Goal: Find specific page/section: Find specific page/section

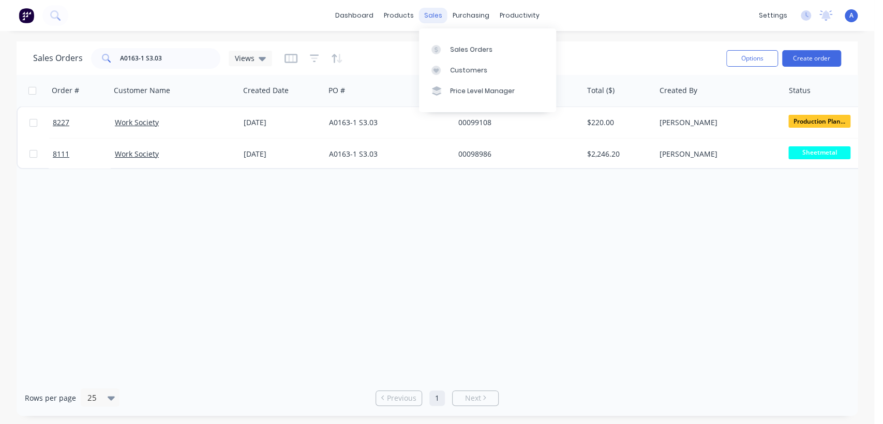
click at [434, 18] on div "sales" at bounding box center [433, 16] width 28 height 16
click at [454, 49] on div "Sales Orders" at bounding box center [471, 49] width 42 height 9
drag, startPoint x: 178, startPoint y: 54, endPoint x: 15, endPoint y: 66, distance: 163.4
click at [15, 66] on div "Sales Orders A0163-1 S3.03 Views Options Create order Order # Customer Name Cre…" at bounding box center [437, 228] width 874 height 374
type input "98845"
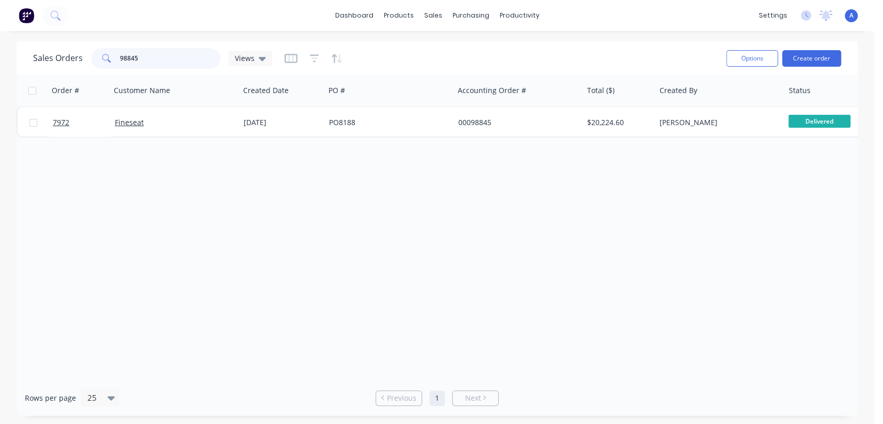
drag, startPoint x: 145, startPoint y: 63, endPoint x: 70, endPoint y: 71, distance: 75.4
click at [70, 71] on div "Sales Orders 98845 Views Options Create order" at bounding box center [437, 58] width 841 height 34
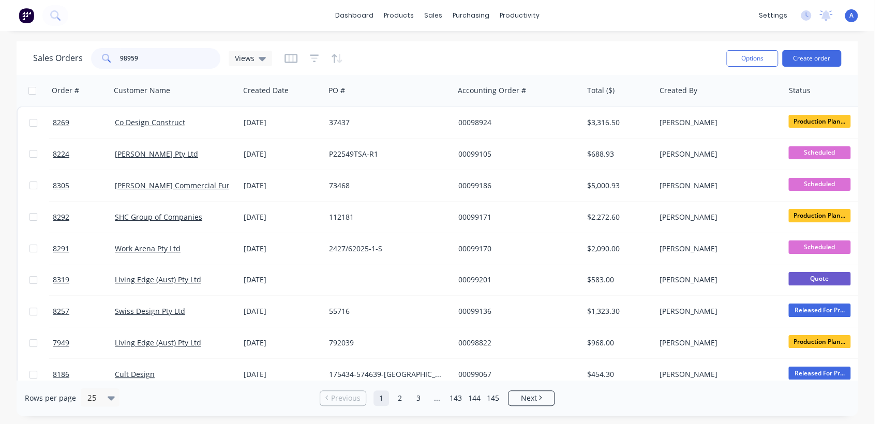
type input "98959"
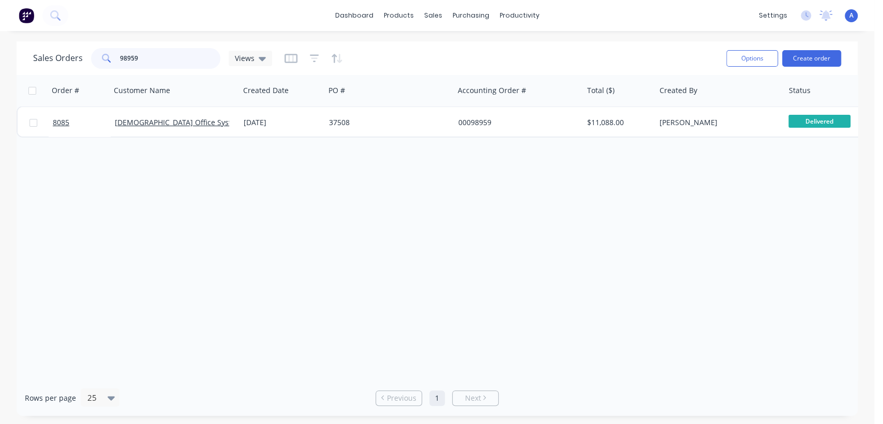
drag, startPoint x: 153, startPoint y: 53, endPoint x: 91, endPoint y: 66, distance: 64.0
click at [91, 66] on div "98959" at bounding box center [155, 58] width 129 height 21
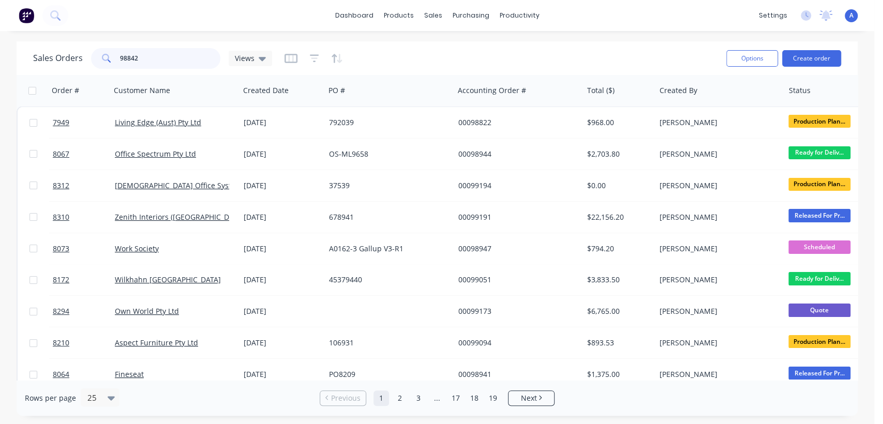
type input "98842"
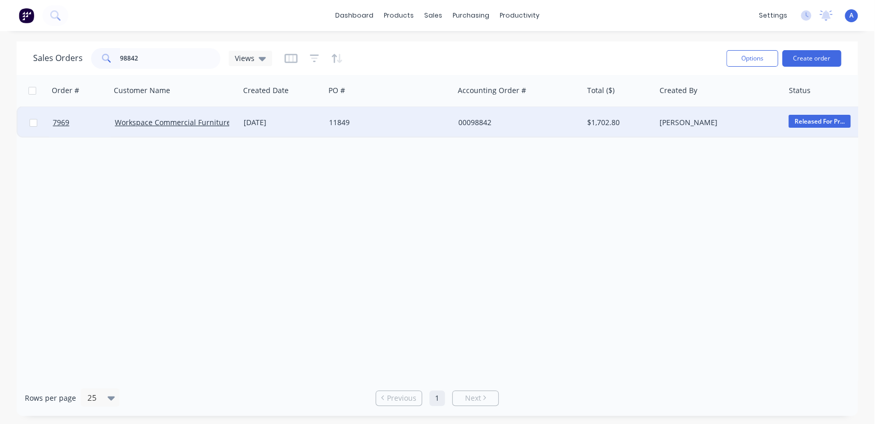
click at [246, 126] on div "[DATE]" at bounding box center [282, 122] width 77 height 10
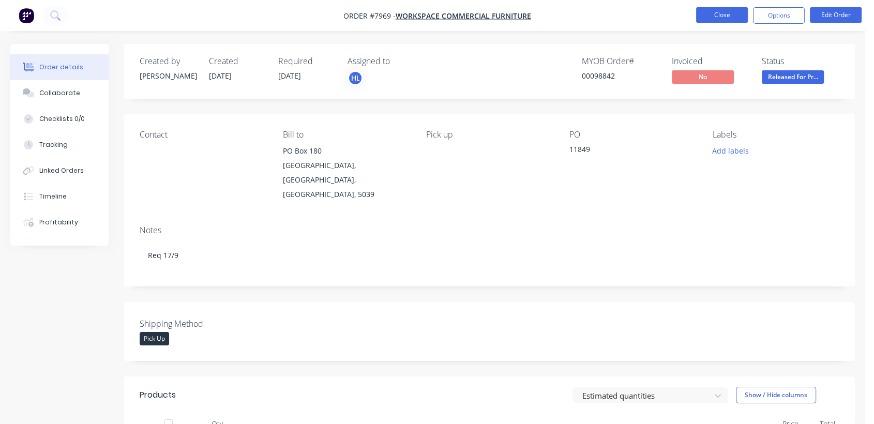
click at [714, 19] on button "Close" at bounding box center [722, 15] width 52 height 16
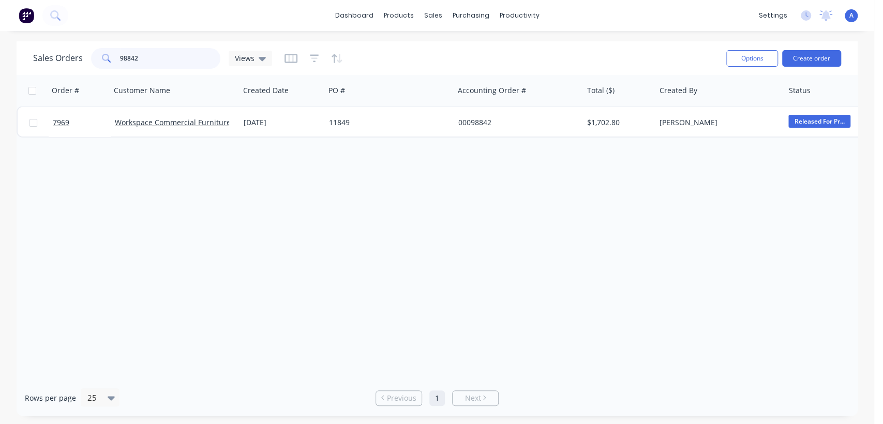
drag, startPoint x: 146, startPoint y: 57, endPoint x: 127, endPoint y: 59, distance: 19.7
click at [127, 59] on input "98842" at bounding box center [170, 58] width 101 height 21
drag, startPoint x: 166, startPoint y: 53, endPoint x: 121, endPoint y: 56, distance: 44.6
click at [121, 56] on input "98661" at bounding box center [170, 58] width 101 height 21
type input "99072"
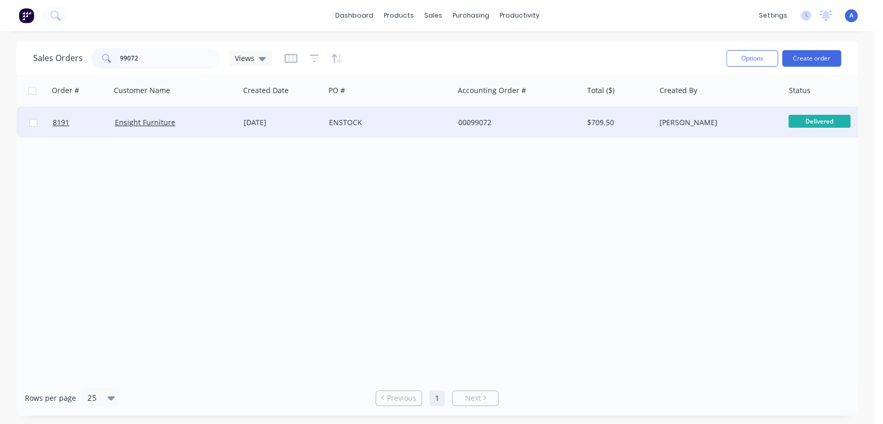
click at [246, 128] on div "[DATE]" at bounding box center [281, 122] width 85 height 31
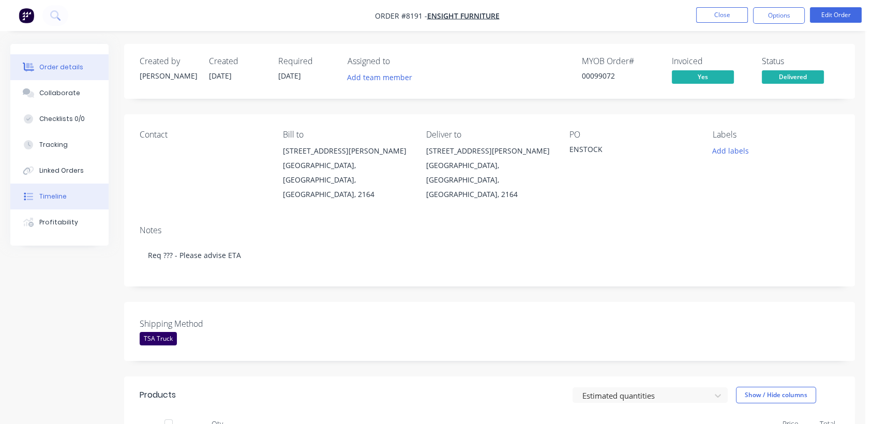
click at [57, 196] on div "Timeline" at bounding box center [52, 196] width 27 height 9
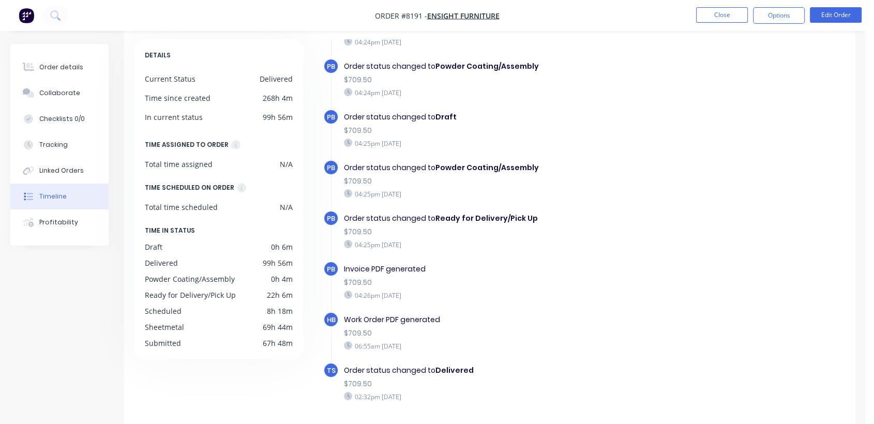
scroll to position [82, 0]
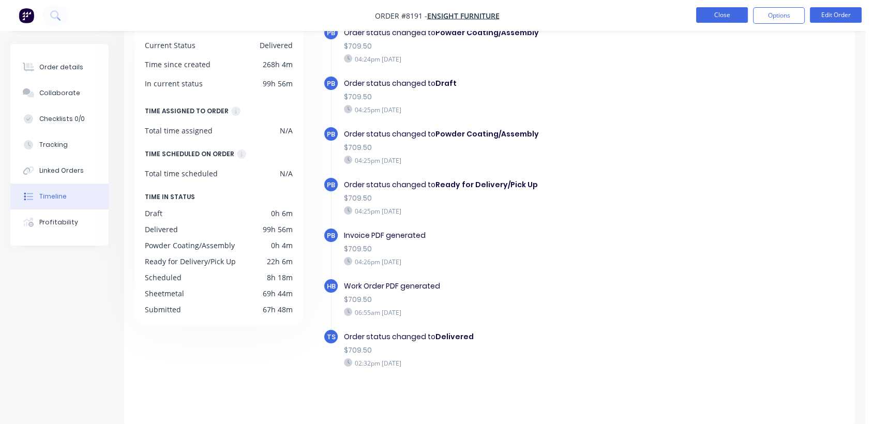
click at [723, 17] on button "Close" at bounding box center [722, 15] width 52 height 16
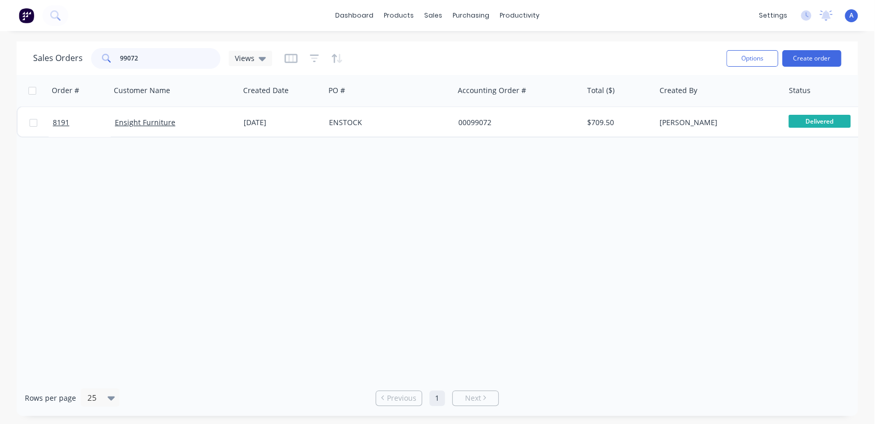
drag, startPoint x: 139, startPoint y: 58, endPoint x: 130, endPoint y: 59, distance: 8.8
click at [130, 59] on input "99072" at bounding box center [170, 58] width 101 height 21
drag, startPoint x: 142, startPoint y: 55, endPoint x: 64, endPoint y: 55, distance: 78.1
click at [67, 59] on div "Sales Orders 99016 Views" at bounding box center [152, 58] width 239 height 21
drag, startPoint x: 136, startPoint y: 56, endPoint x: 129, endPoint y: 74, distance: 19.8
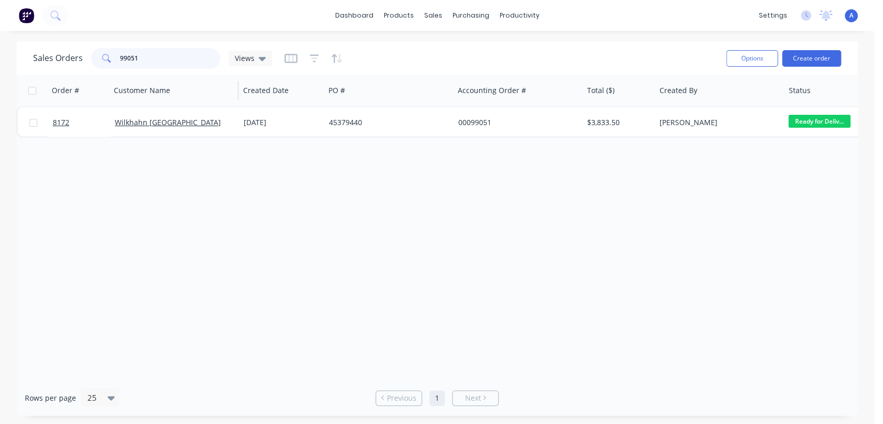
click at [129, 74] on div "Sales Orders 99051 Views Options Create order Order # Customer Name Created Dat…" at bounding box center [437, 228] width 841 height 374
type input "99075"
drag, startPoint x: 147, startPoint y: 59, endPoint x: 103, endPoint y: 69, distance: 45.6
click at [103, 69] on div "Sales Orders 99075 Views" at bounding box center [375, 58] width 685 height 25
drag, startPoint x: 131, startPoint y: 62, endPoint x: 79, endPoint y: 69, distance: 52.7
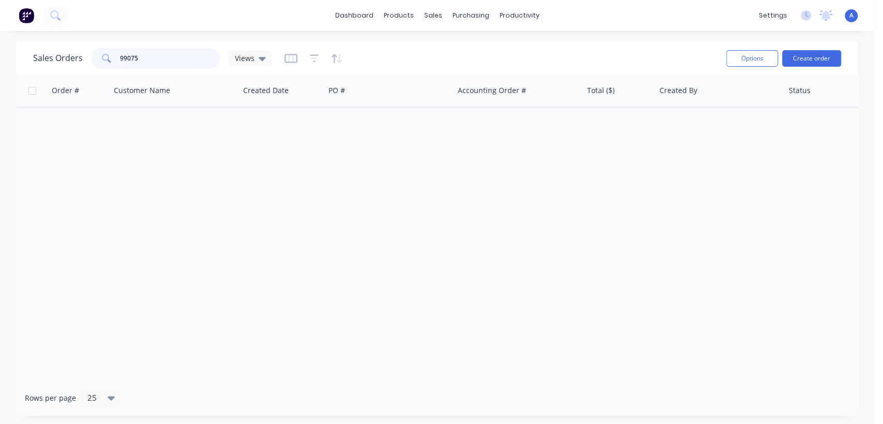
click at [79, 69] on div "Sales Orders 99075 Views" at bounding box center [375, 58] width 685 height 25
type input "98828"
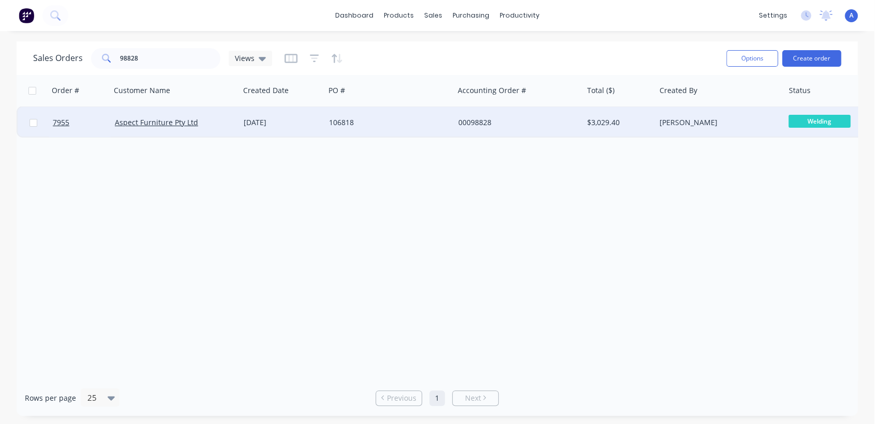
click at [292, 124] on div "[DATE]" at bounding box center [282, 122] width 77 height 10
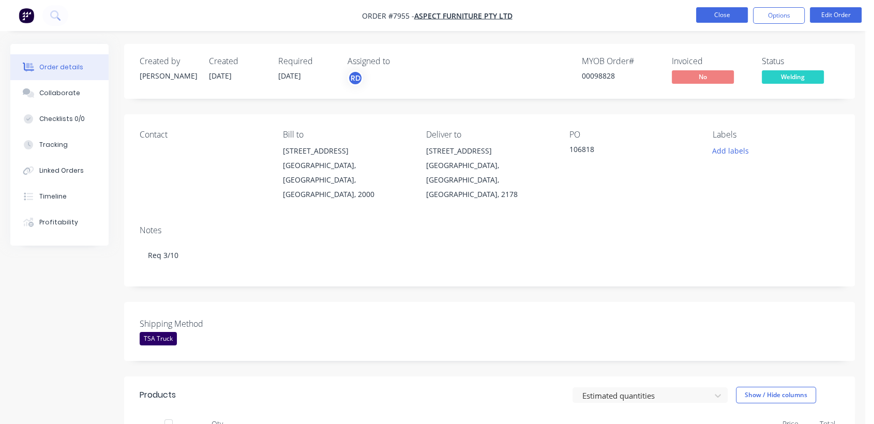
click at [717, 13] on button "Close" at bounding box center [722, 15] width 52 height 16
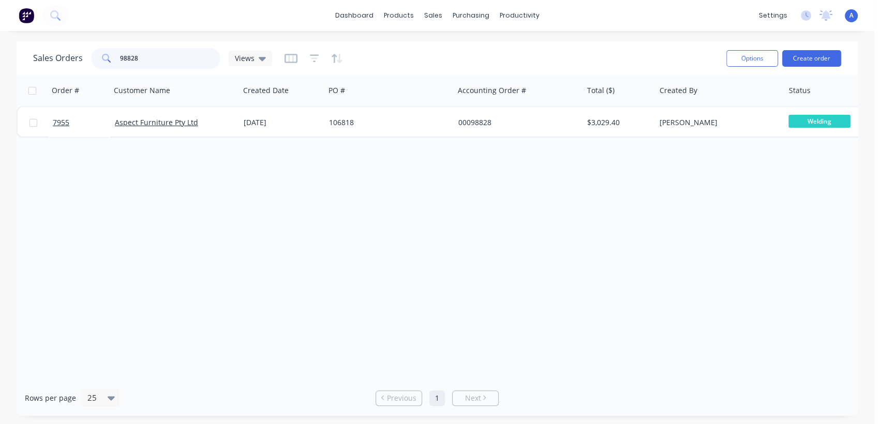
drag, startPoint x: 103, startPoint y: 63, endPoint x: 13, endPoint y: 78, distance: 90.6
click at [16, 78] on div "Sales Orders 98828 Views Options Create order Order # Customer Name Created Dat…" at bounding box center [437, 228] width 874 height 374
type input "98496"
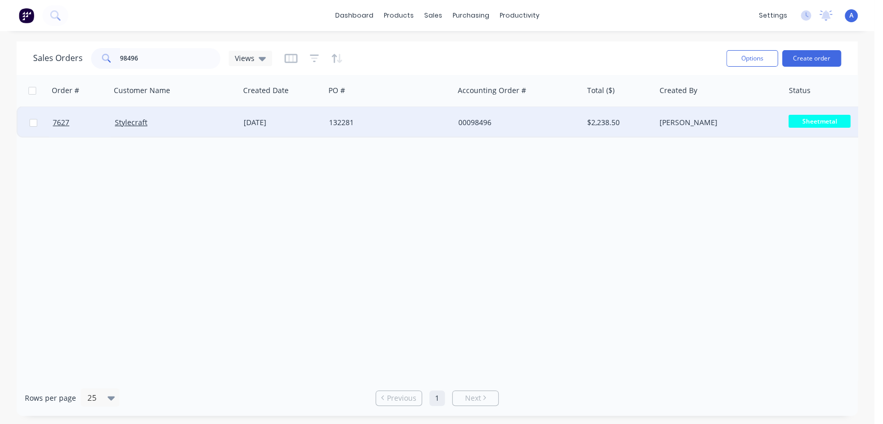
click at [307, 122] on div "[DATE]" at bounding box center [282, 122] width 77 height 10
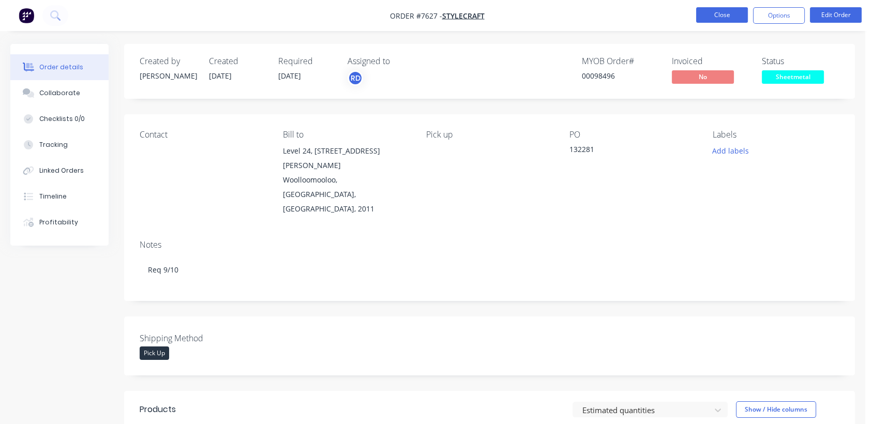
click at [715, 11] on button "Close" at bounding box center [722, 15] width 52 height 16
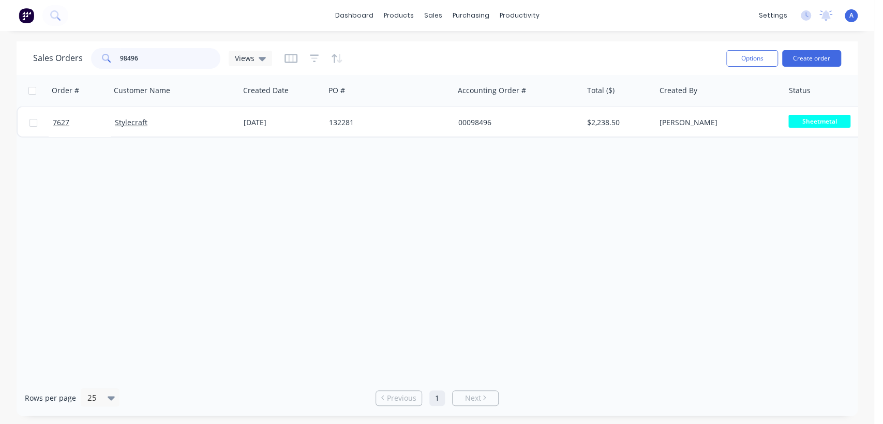
drag, startPoint x: 137, startPoint y: 57, endPoint x: 126, endPoint y: 66, distance: 14.3
click at [126, 66] on input "98496" at bounding box center [170, 58] width 101 height 21
drag, startPoint x: 140, startPoint y: 60, endPoint x: 130, endPoint y: 56, distance: 10.5
click at [130, 56] on input "98998" at bounding box center [170, 58] width 101 height 21
click at [138, 61] on input "98958" at bounding box center [170, 58] width 101 height 21
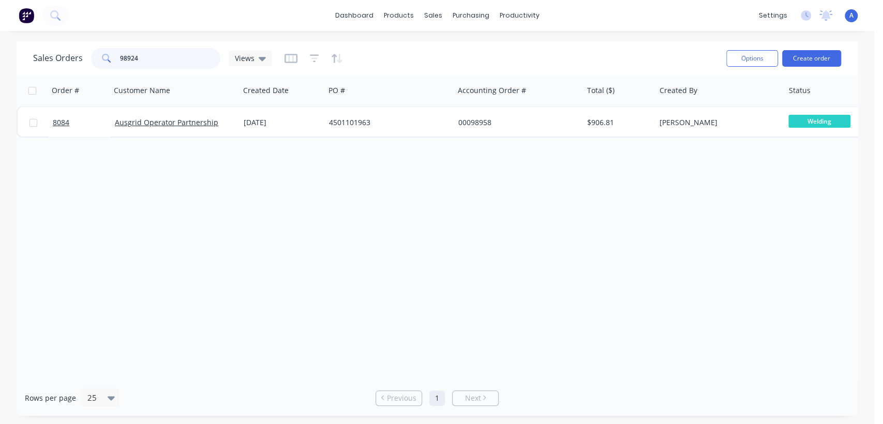
type input "98924"
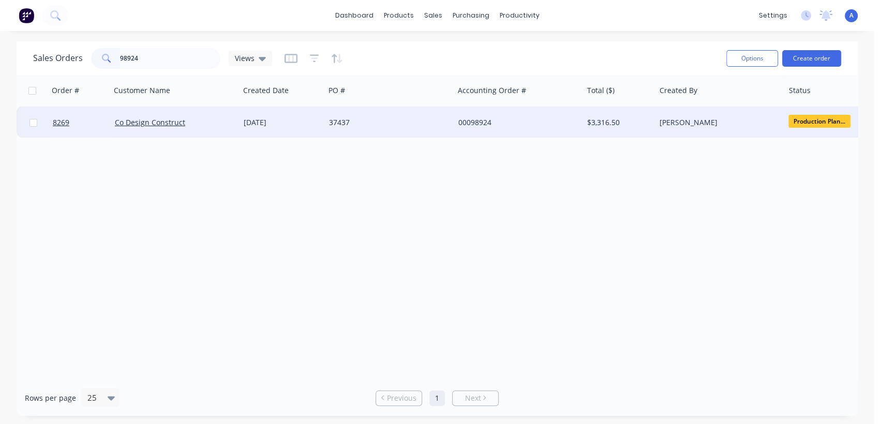
click at [261, 121] on div "[DATE]" at bounding box center [282, 122] width 77 height 10
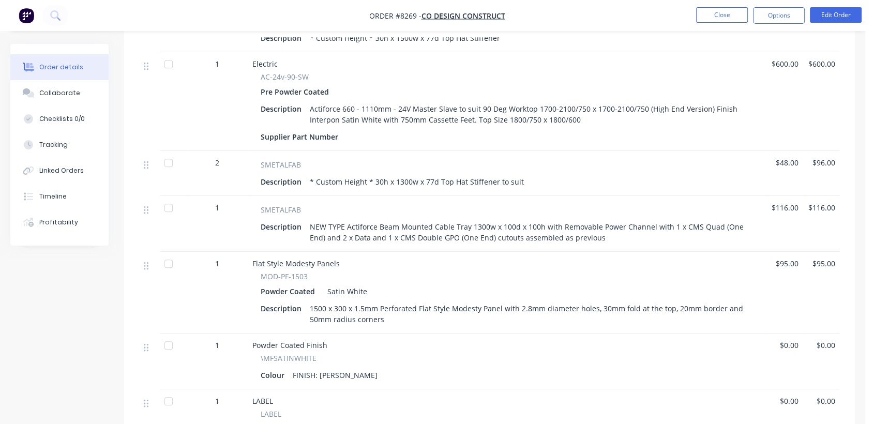
scroll to position [575, 0]
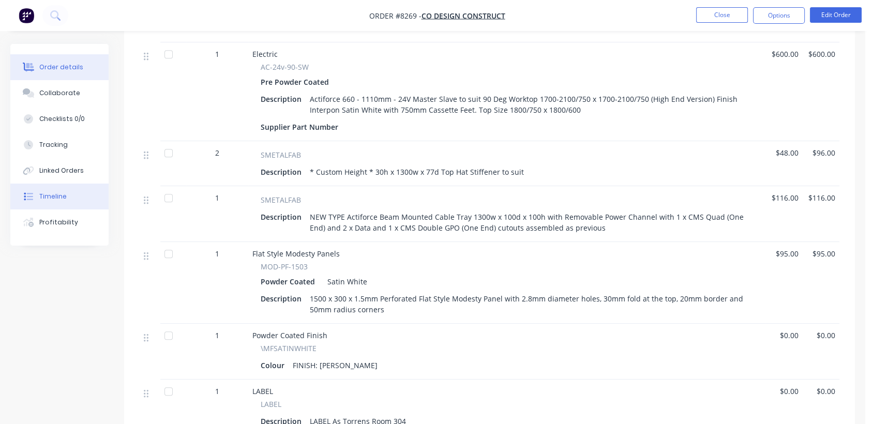
click at [57, 203] on button "Timeline" at bounding box center [59, 197] width 98 height 26
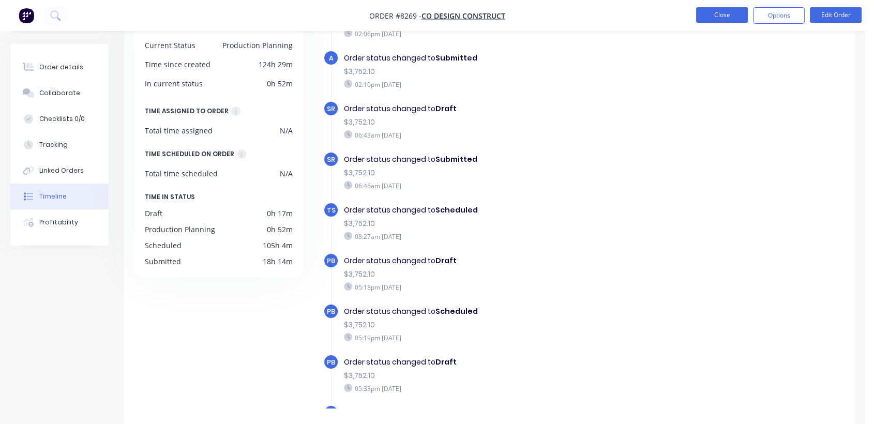
click at [702, 18] on button "Close" at bounding box center [722, 15] width 52 height 16
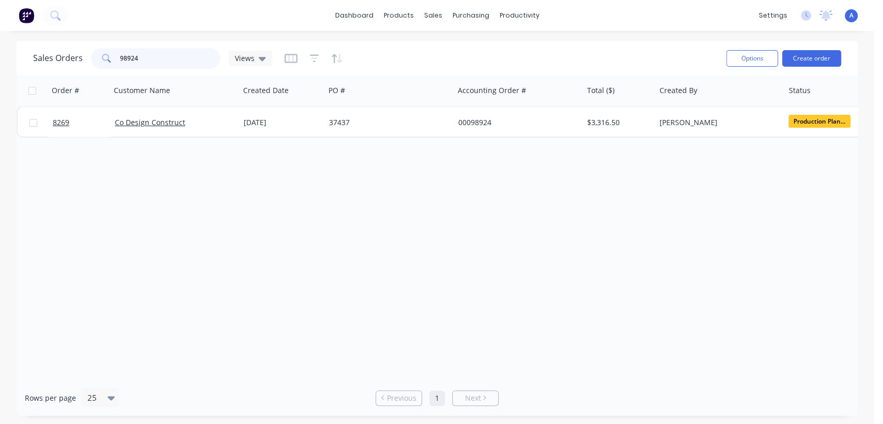
drag, startPoint x: 139, startPoint y: 57, endPoint x: 101, endPoint y: 64, distance: 37.8
click at [102, 65] on div "98924" at bounding box center [155, 58] width 129 height 21
type input "99105"
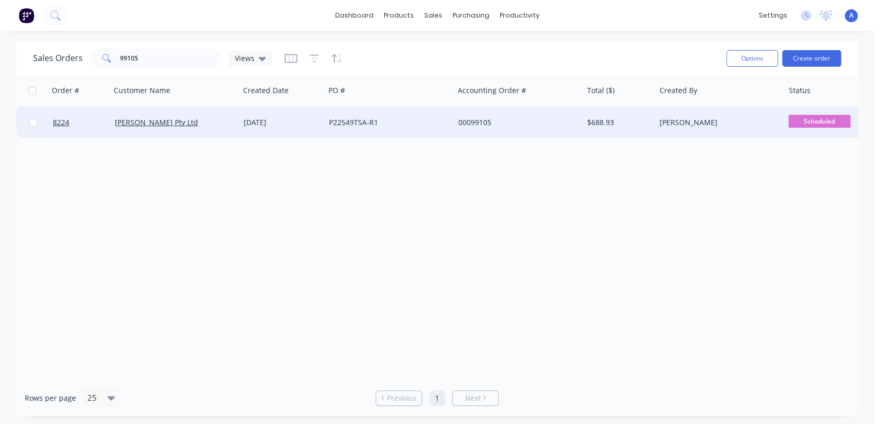
click at [333, 121] on div "P22549TSA-R1" at bounding box center [386, 122] width 115 height 10
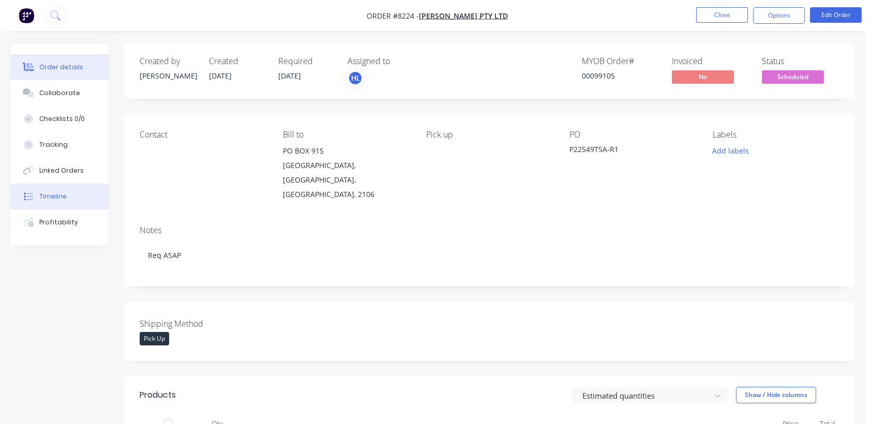
click at [66, 198] on button "Timeline" at bounding box center [59, 197] width 98 height 26
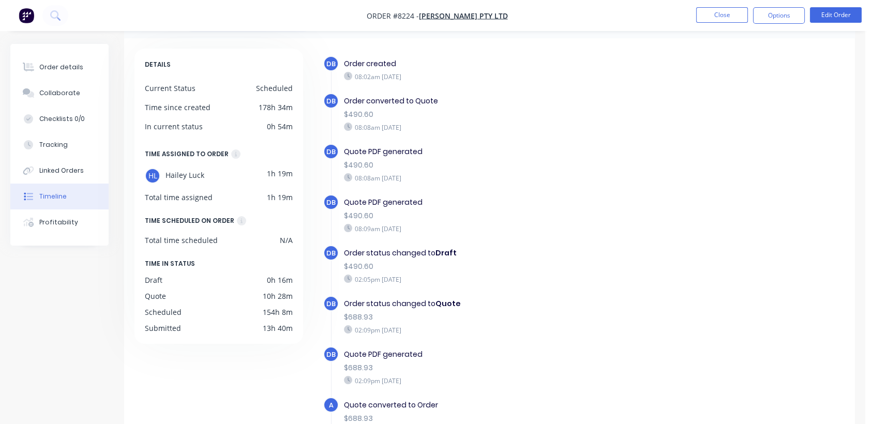
scroll to position [82, 0]
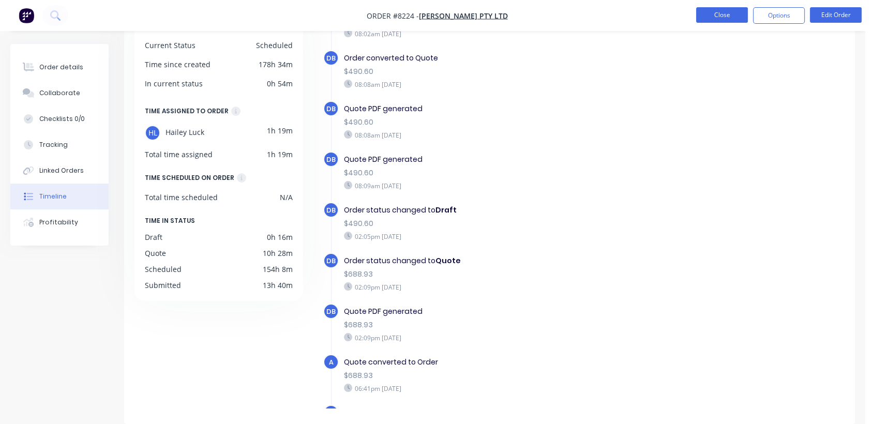
click at [712, 20] on button "Close" at bounding box center [722, 15] width 52 height 16
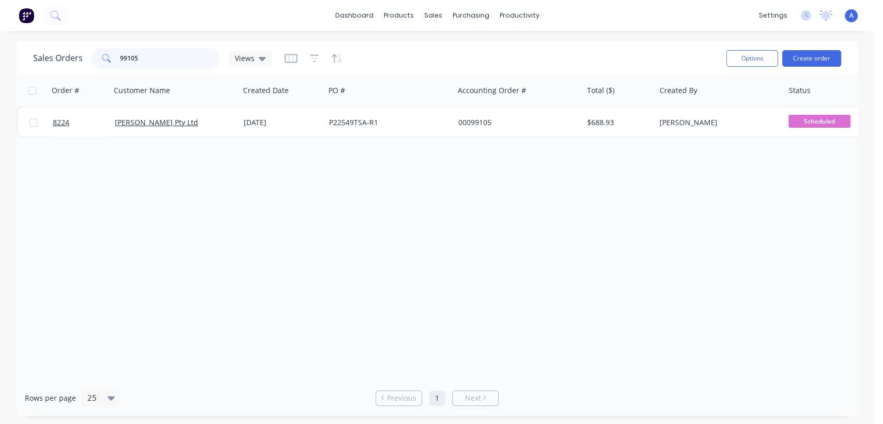
click at [142, 58] on input "99105" at bounding box center [170, 58] width 101 height 21
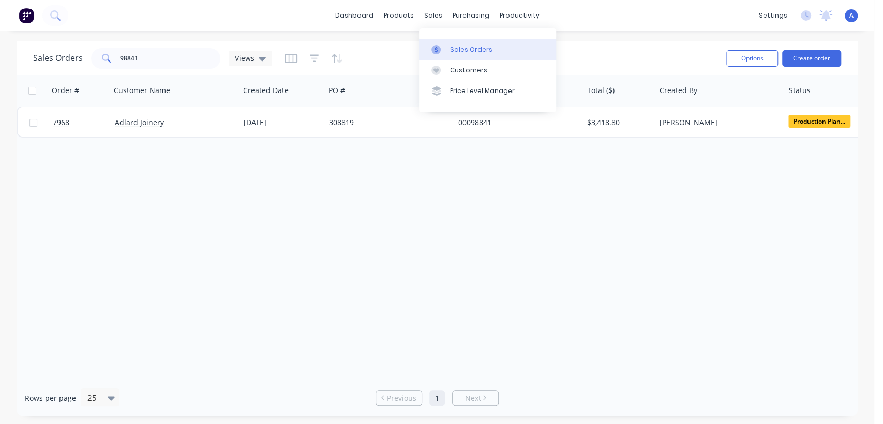
click at [468, 48] on div "Sales Orders" at bounding box center [471, 49] width 42 height 9
drag, startPoint x: 169, startPoint y: 60, endPoint x: 35, endPoint y: 66, distance: 133.6
click at [35, 66] on div "Sales Orders 98841 Views" at bounding box center [152, 58] width 239 height 21
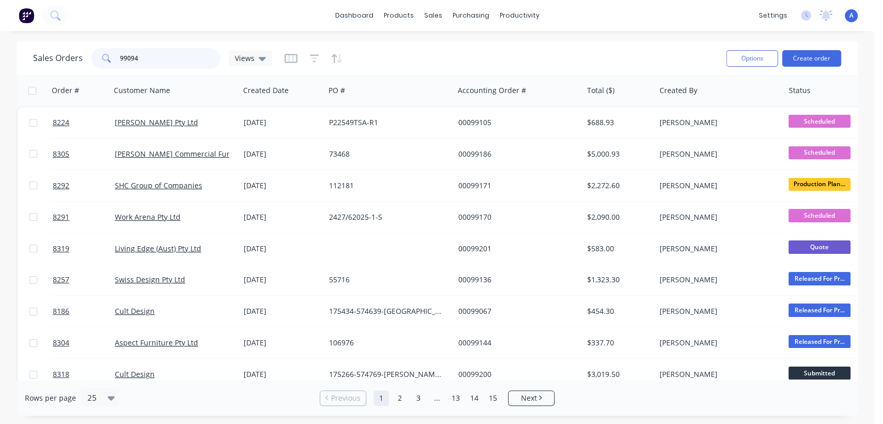
type input "99094"
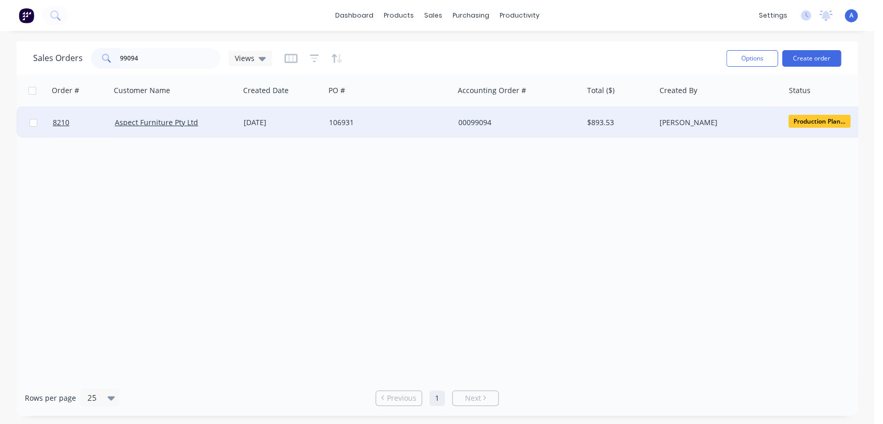
click at [248, 123] on div "[DATE]" at bounding box center [282, 122] width 77 height 10
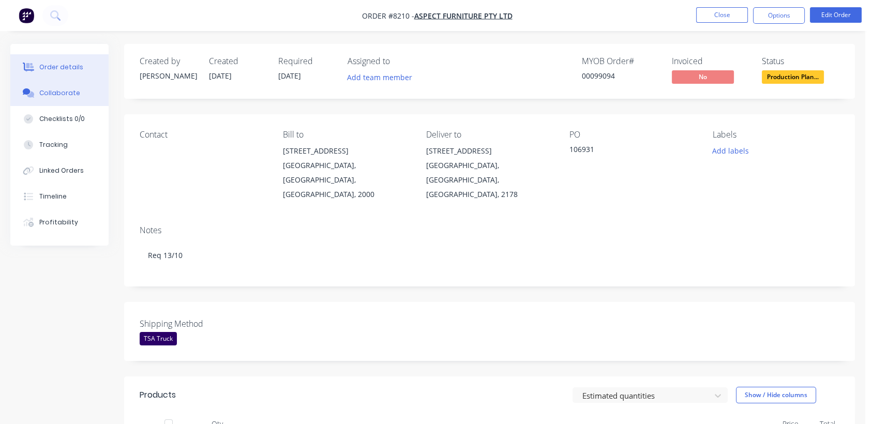
click at [70, 87] on button "Collaborate" at bounding box center [59, 93] width 98 height 26
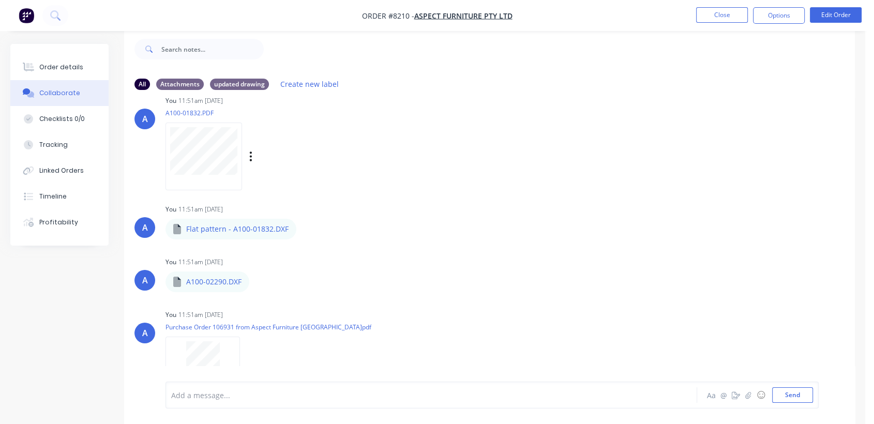
scroll to position [335, 0]
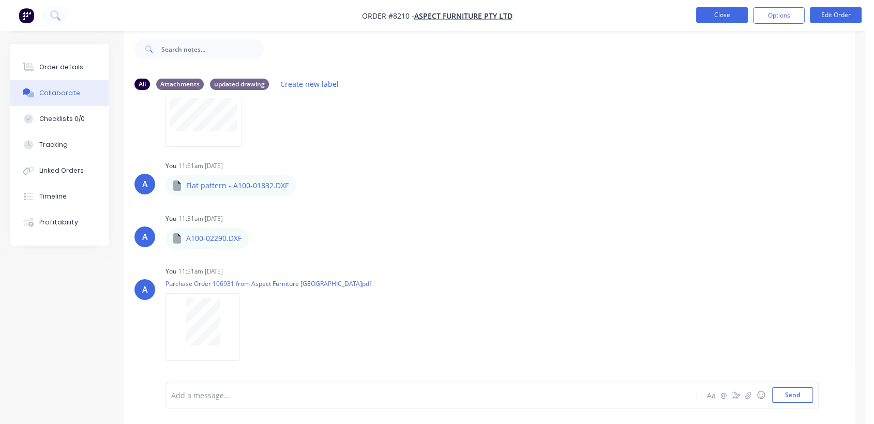
click at [726, 19] on button "Close" at bounding box center [722, 15] width 52 height 16
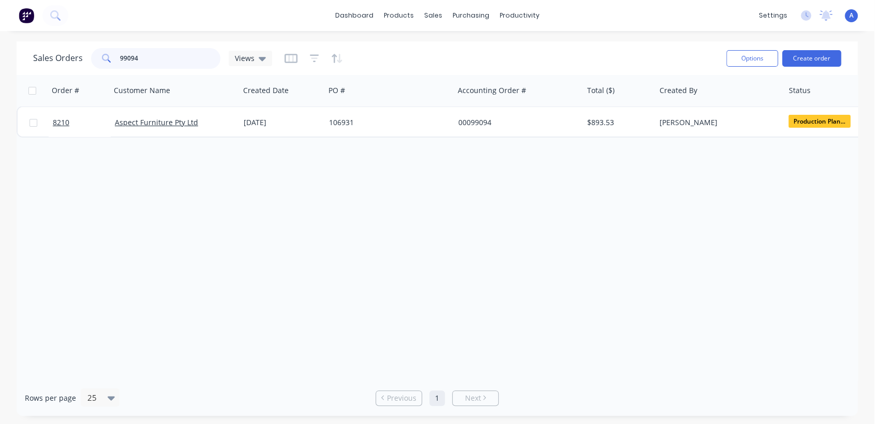
drag, startPoint x: 161, startPoint y: 65, endPoint x: 127, endPoint y: 63, distance: 34.2
click at [127, 63] on input "99094" at bounding box center [170, 58] width 101 height 21
type input "99165"
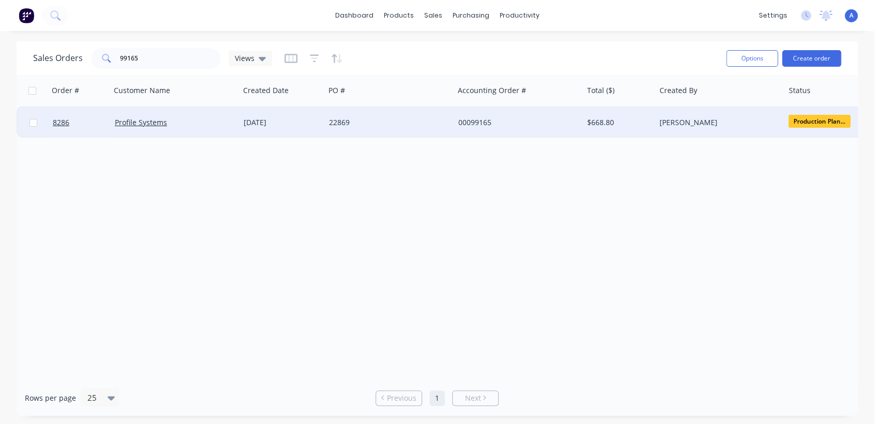
click at [278, 125] on div "[DATE]" at bounding box center [282, 122] width 77 height 10
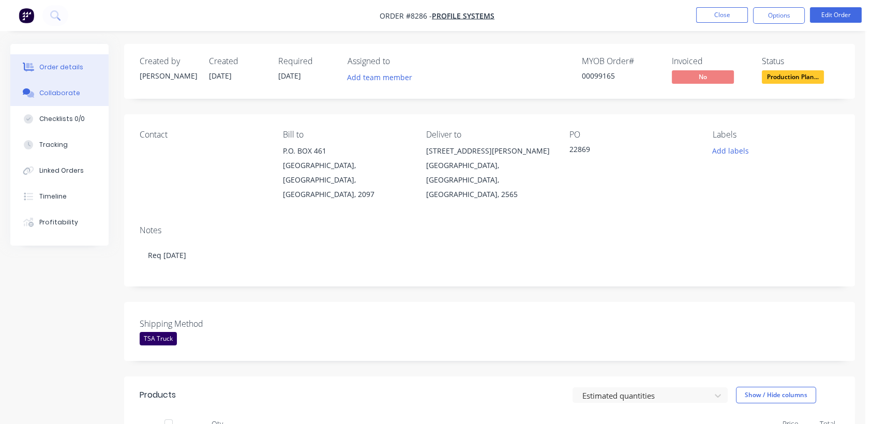
click at [76, 93] on div "Collaborate" at bounding box center [59, 92] width 41 height 9
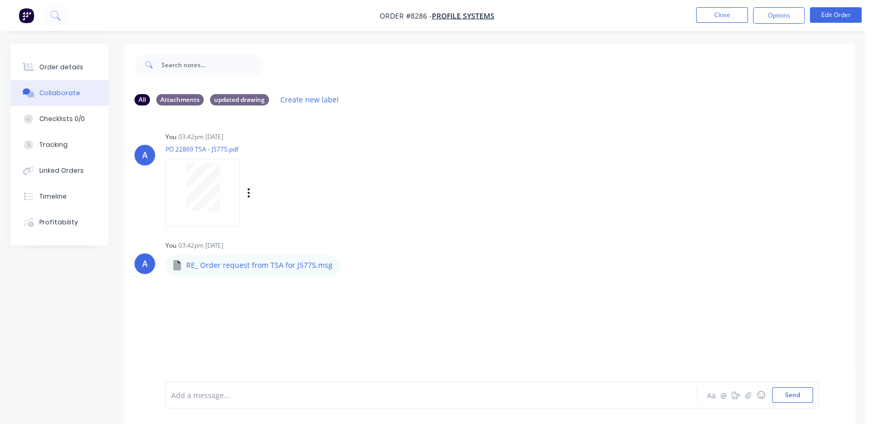
click at [209, 212] on div at bounding box center [203, 193] width 74 height 68
click at [705, 19] on button "Close" at bounding box center [722, 15] width 52 height 16
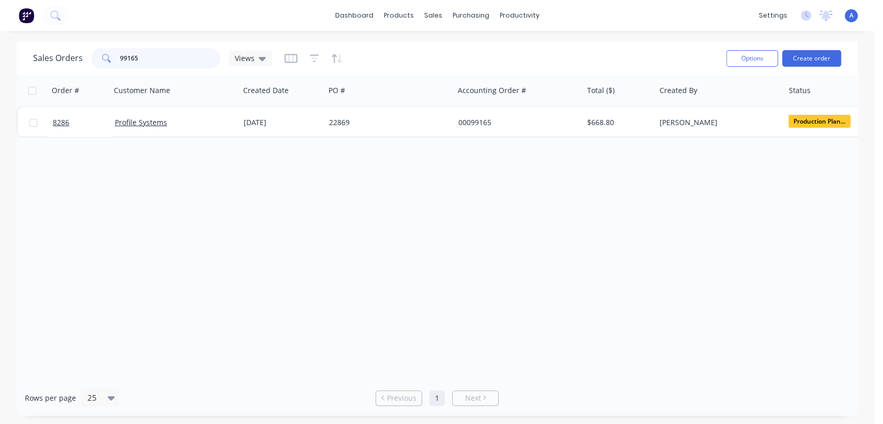
drag, startPoint x: 143, startPoint y: 57, endPoint x: 58, endPoint y: 49, distance: 85.7
click at [58, 49] on div "Sales Orders 99165 Views" at bounding box center [152, 58] width 239 height 21
drag, startPoint x: 161, startPoint y: 58, endPoint x: 66, endPoint y: 71, distance: 96.0
click at [70, 73] on div "Sales Orders 99043 Views Options Create order" at bounding box center [437, 58] width 841 height 34
type input "98897"
